Goal: Find specific page/section: Find specific page/section

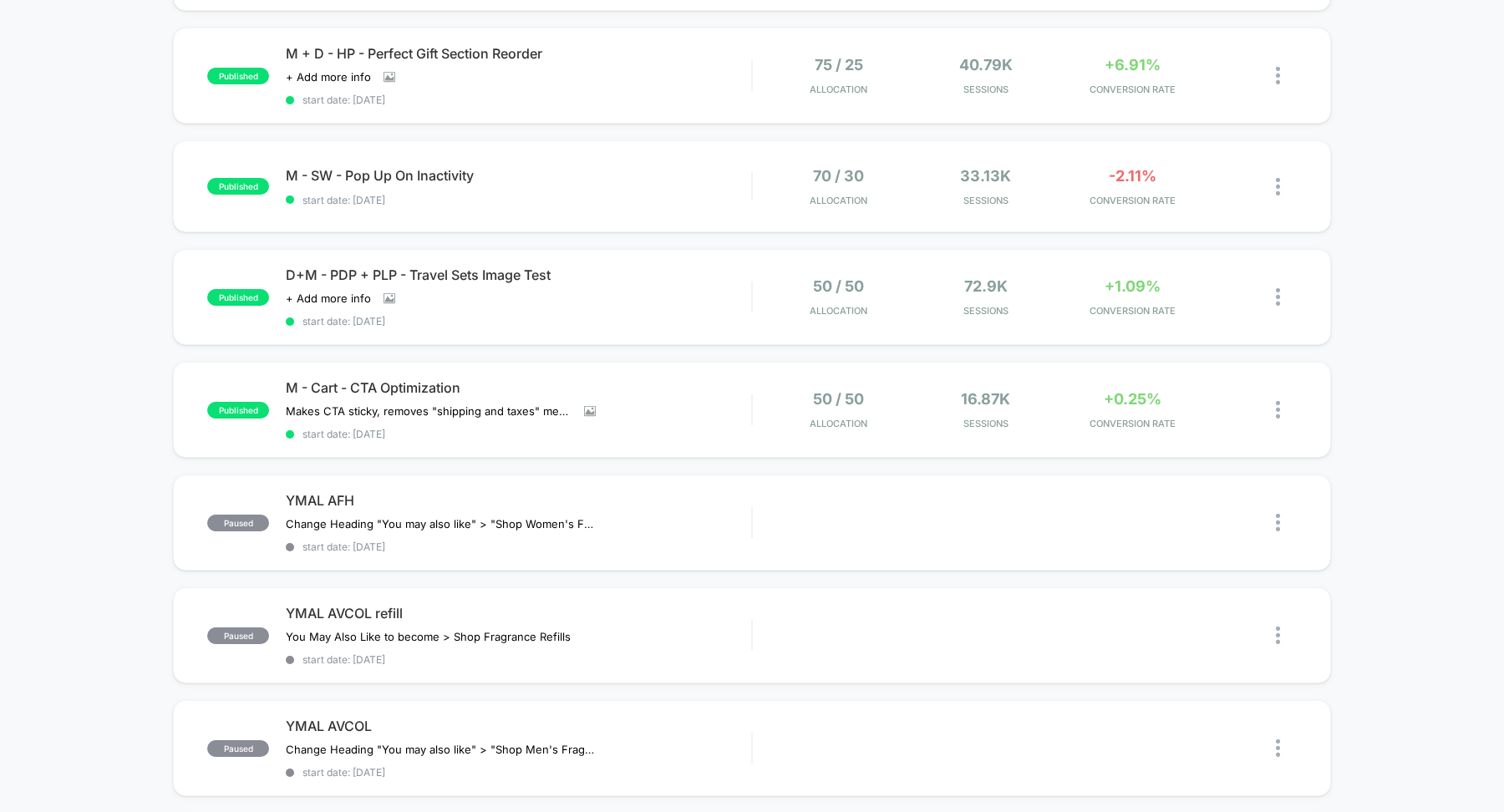
scroll to position [565, 0]
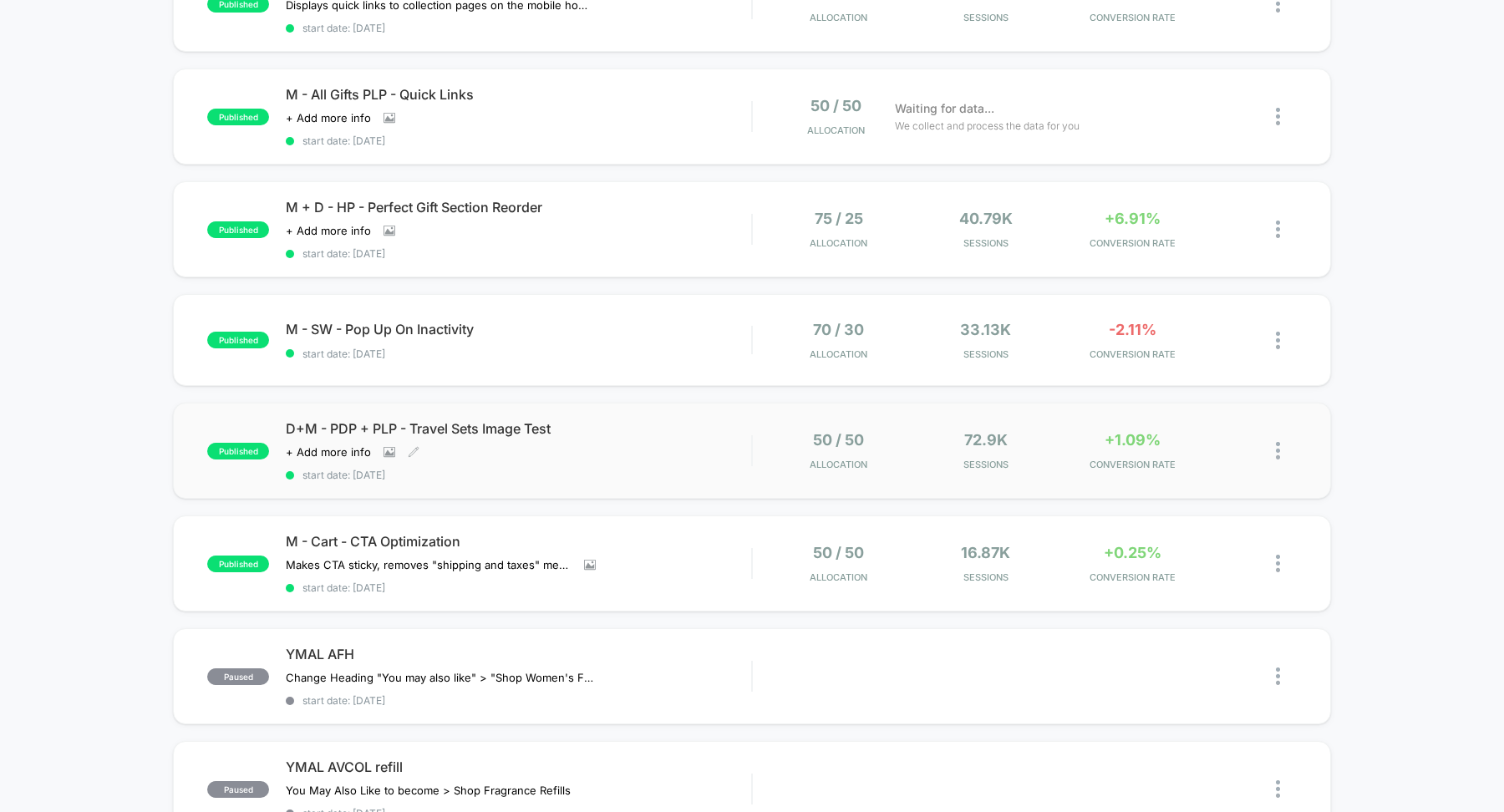
click at [456, 420] on span "D+M - PDP + PLP - Travel Sets Image Test" at bounding box center [518, 428] width 465 height 16
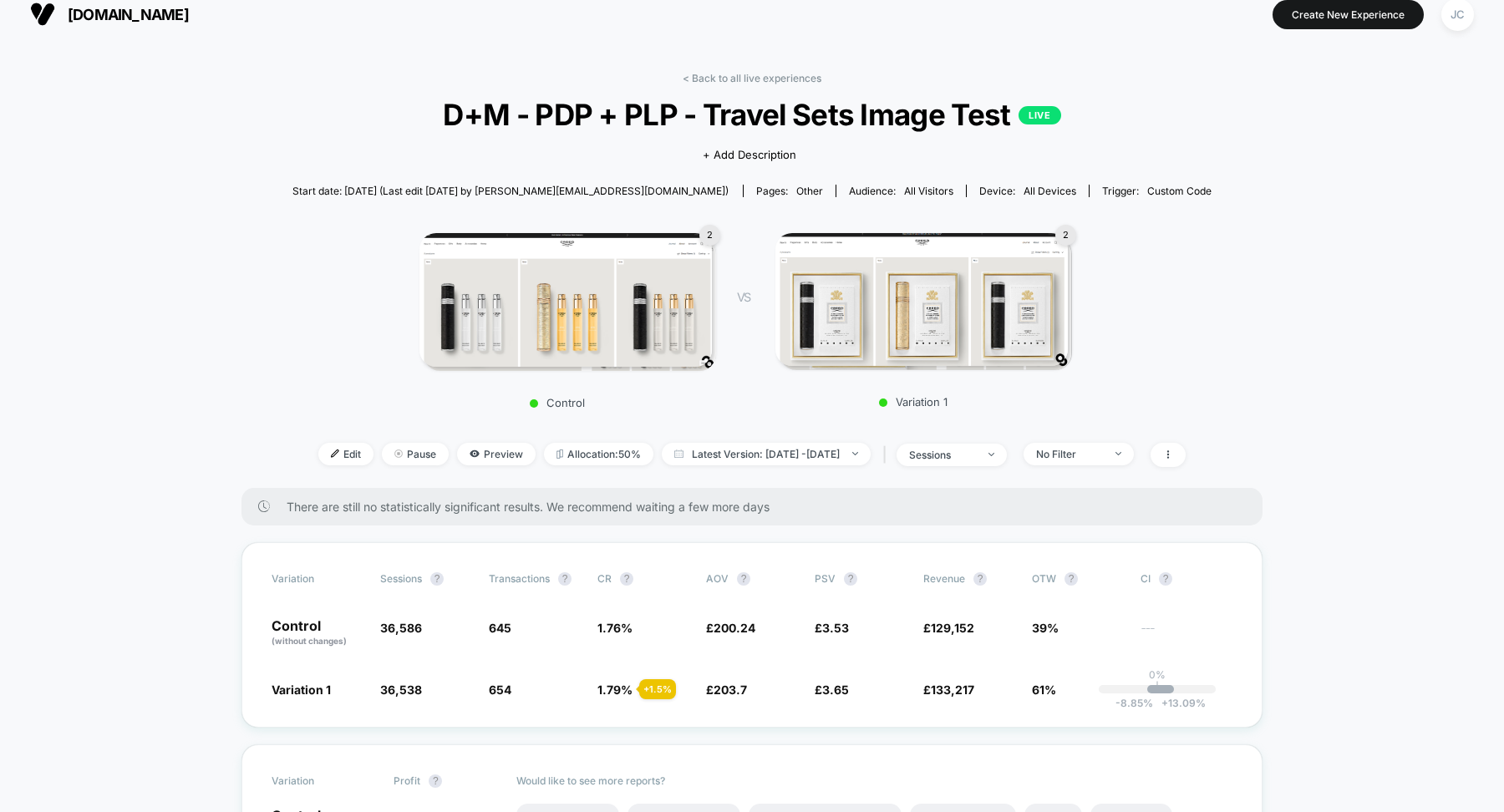
scroll to position [14, 0]
click at [734, 84] on link "< Back to all live experiences" at bounding box center [752, 80] width 139 height 13
